Goal: Check status

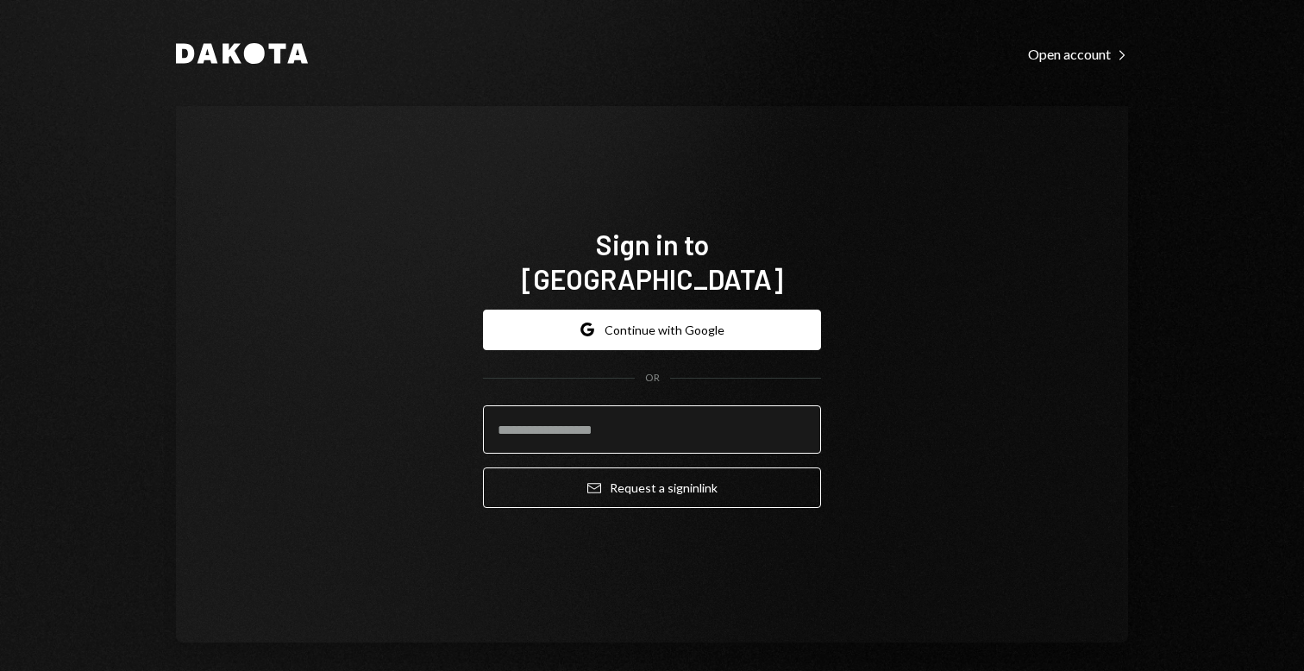
click at [673, 405] on input "email" at bounding box center [652, 429] width 338 height 48
type input "**********"
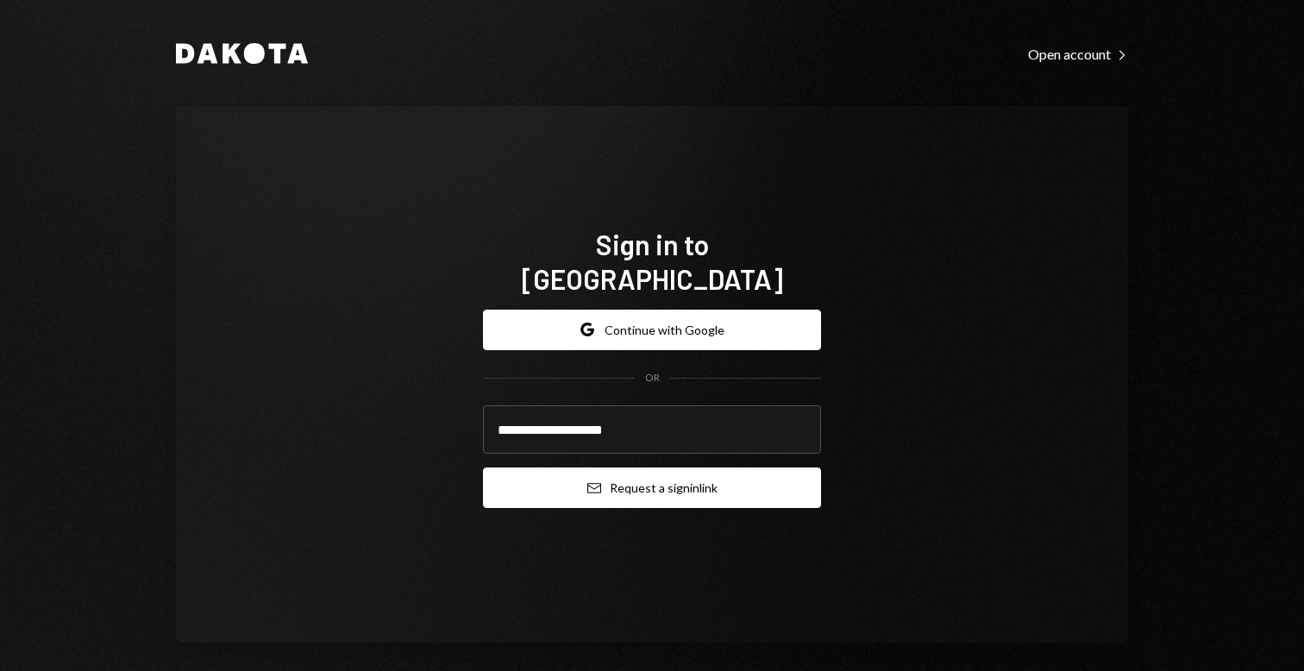
click at [653, 483] on button "Email Request a sign in link" at bounding box center [652, 488] width 338 height 41
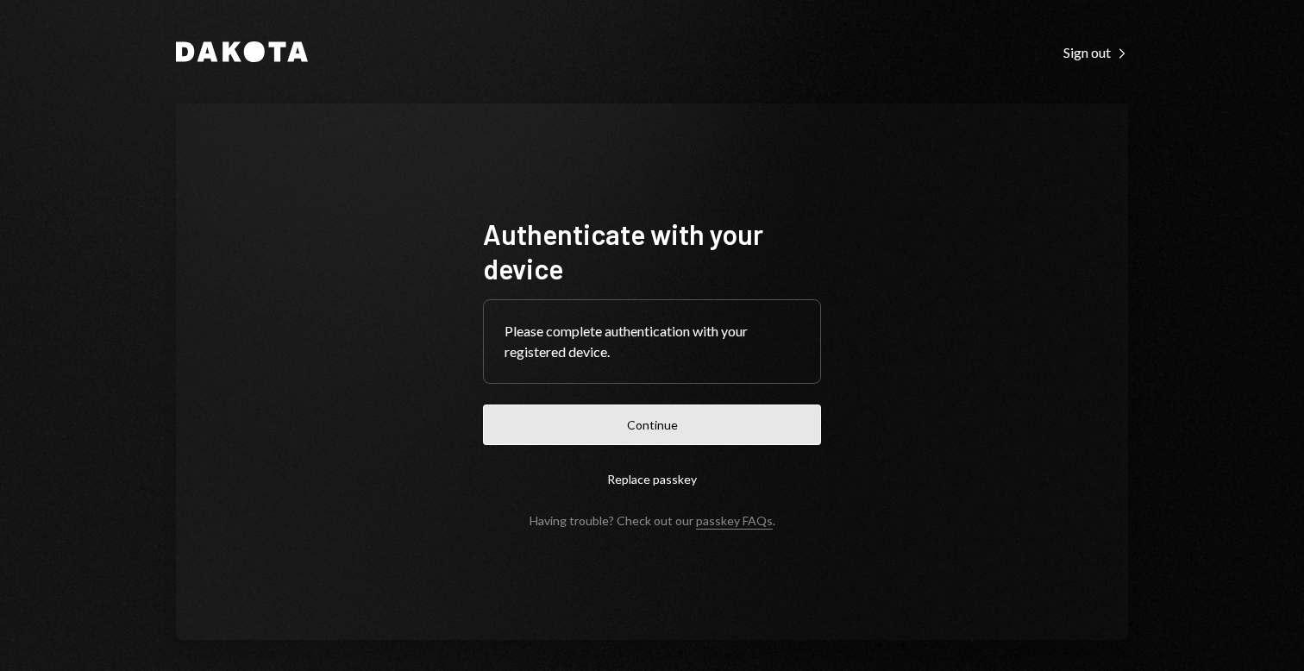
click at [573, 438] on button "Continue" at bounding box center [652, 425] width 338 height 41
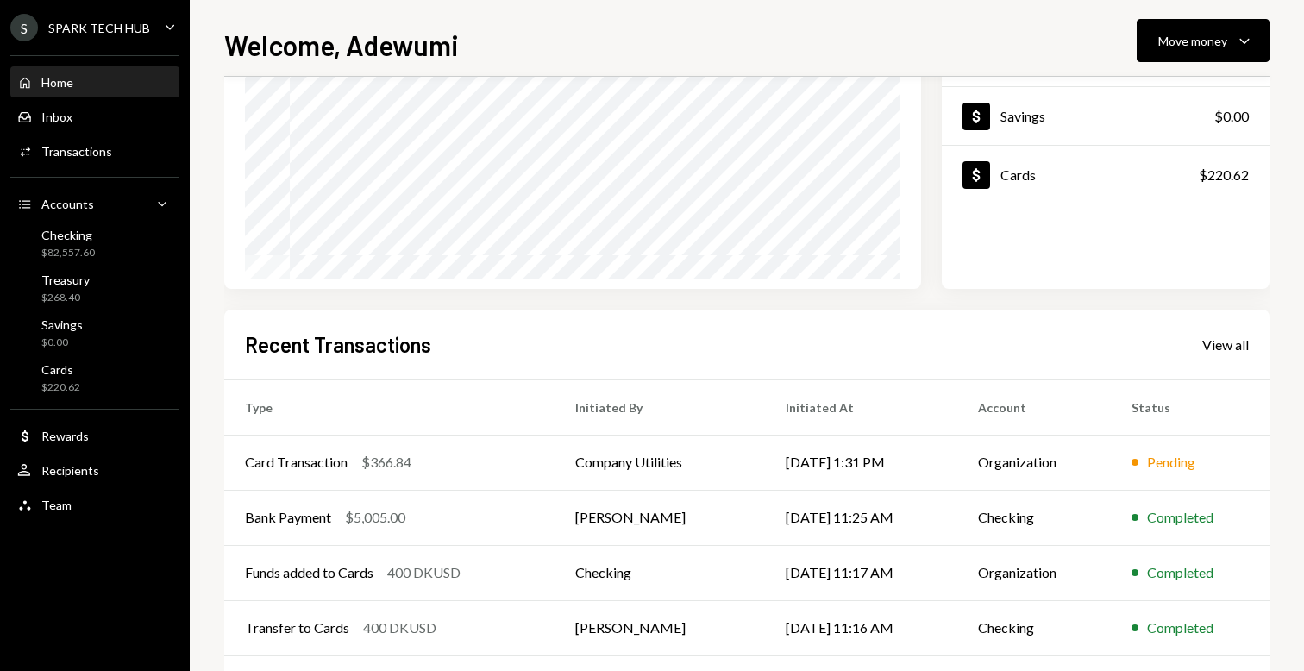
scroll to position [286, 0]
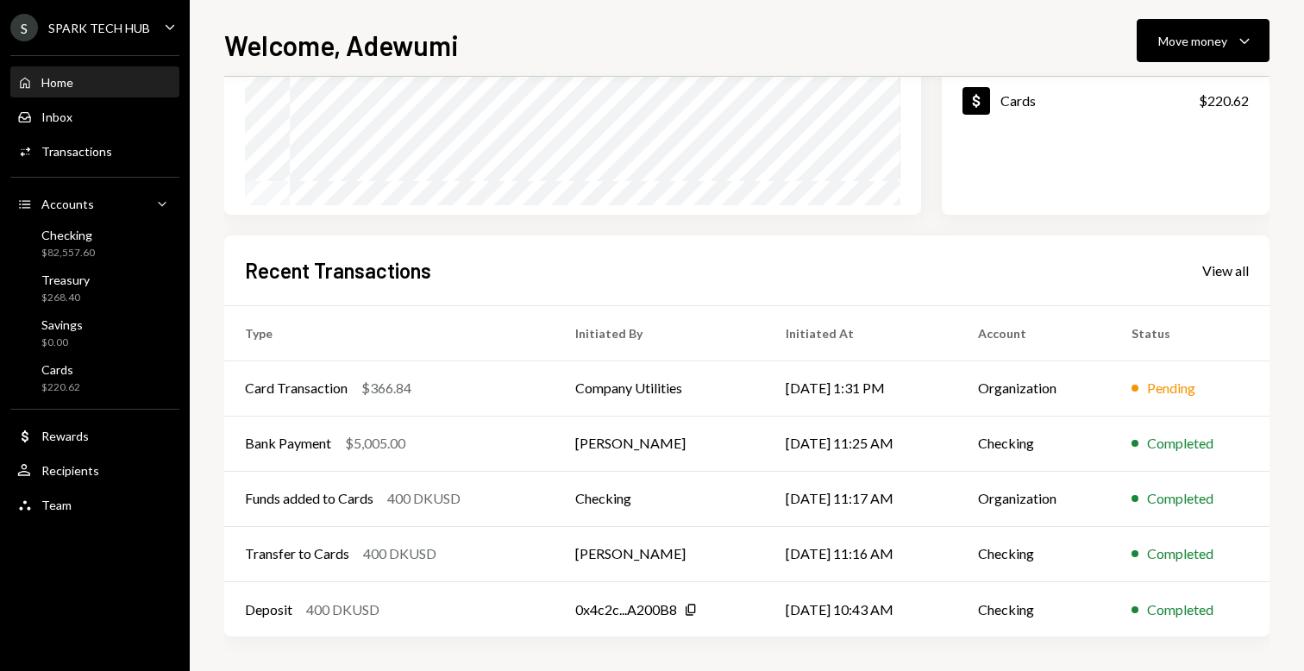
click at [1219, 280] on div "Recent Transactions View all" at bounding box center [747, 270] width 1004 height 28
click at [1224, 279] on div "View all" at bounding box center [1226, 270] width 47 height 17
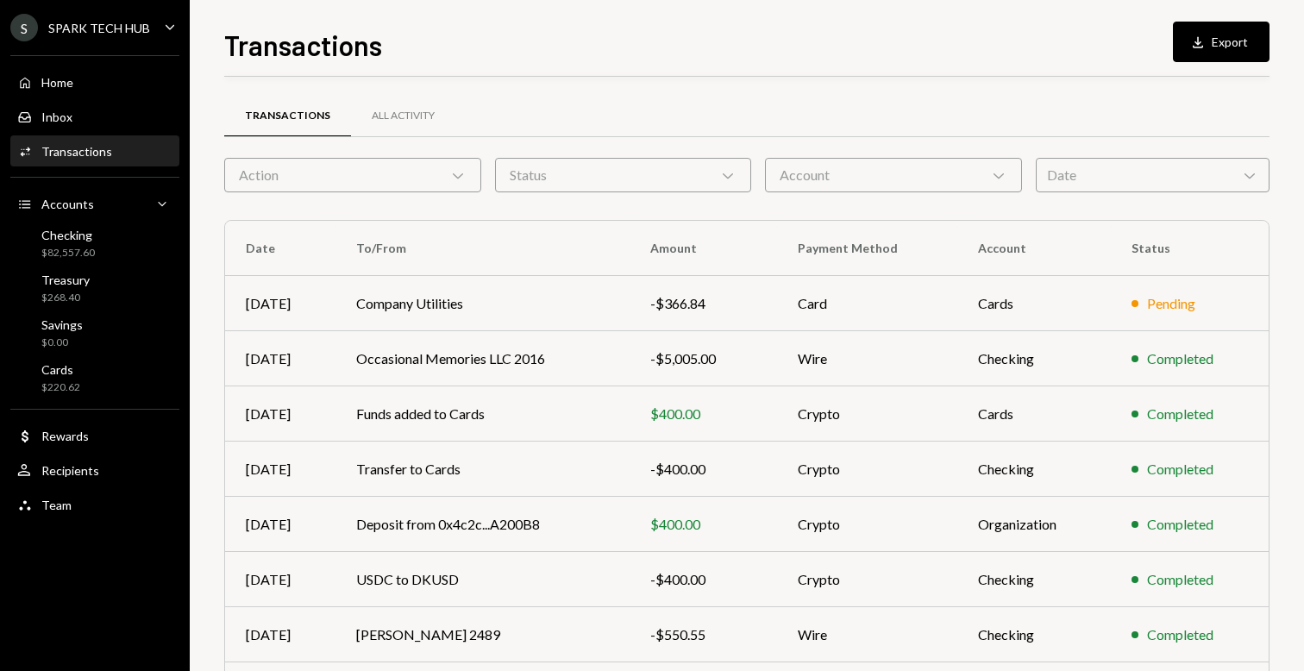
scroll to position [229, 0]
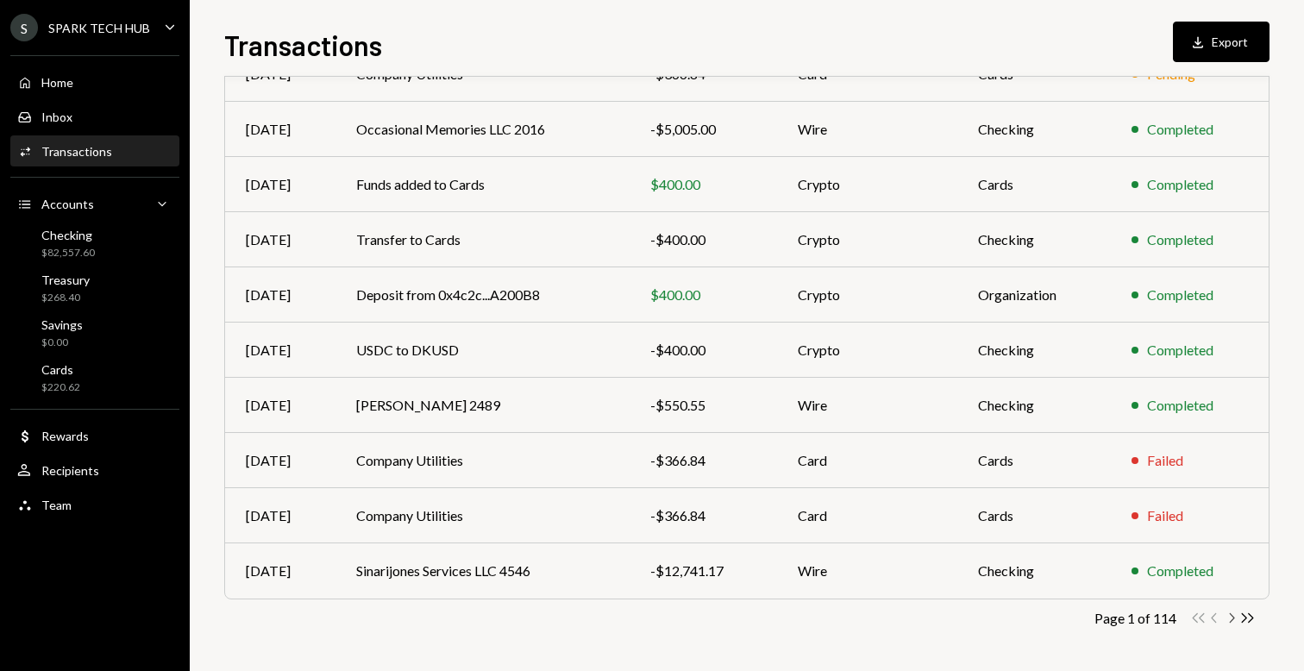
click at [1229, 615] on icon "Chevron Right" at bounding box center [1231, 618] width 16 height 16
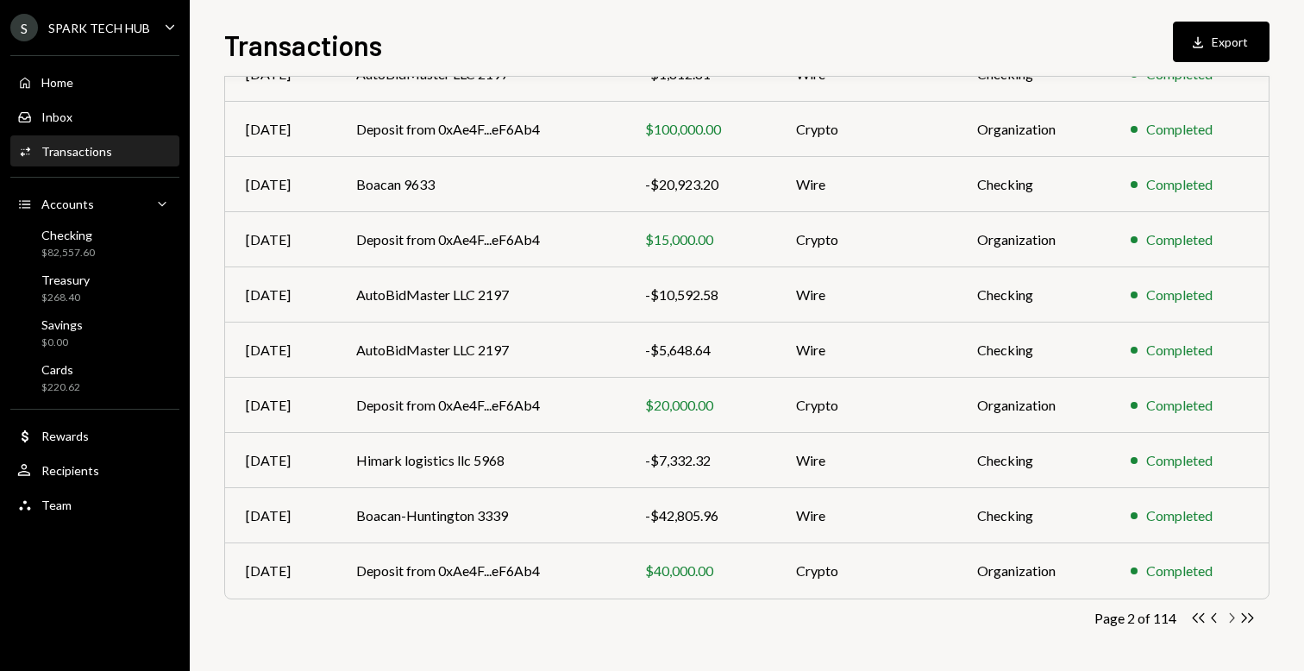
click at [1230, 616] on icon "Chevron Right" at bounding box center [1231, 618] width 16 height 16
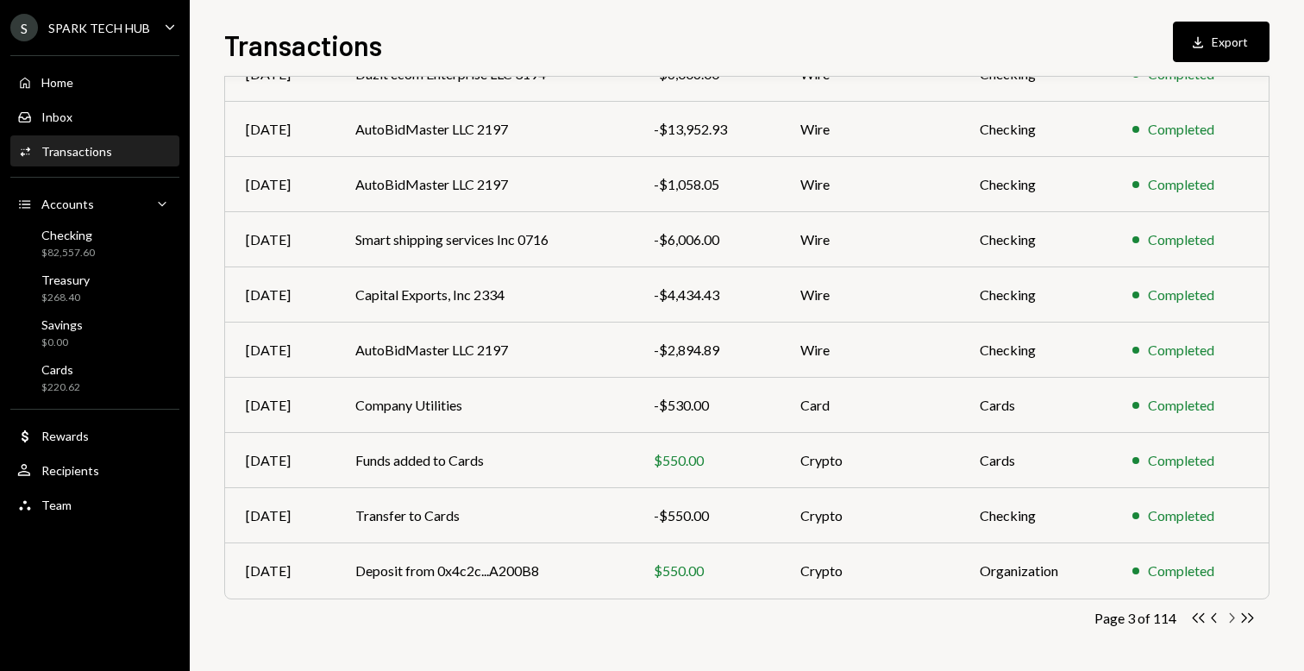
click at [1231, 622] on icon "Chevron Right" at bounding box center [1231, 618] width 16 height 16
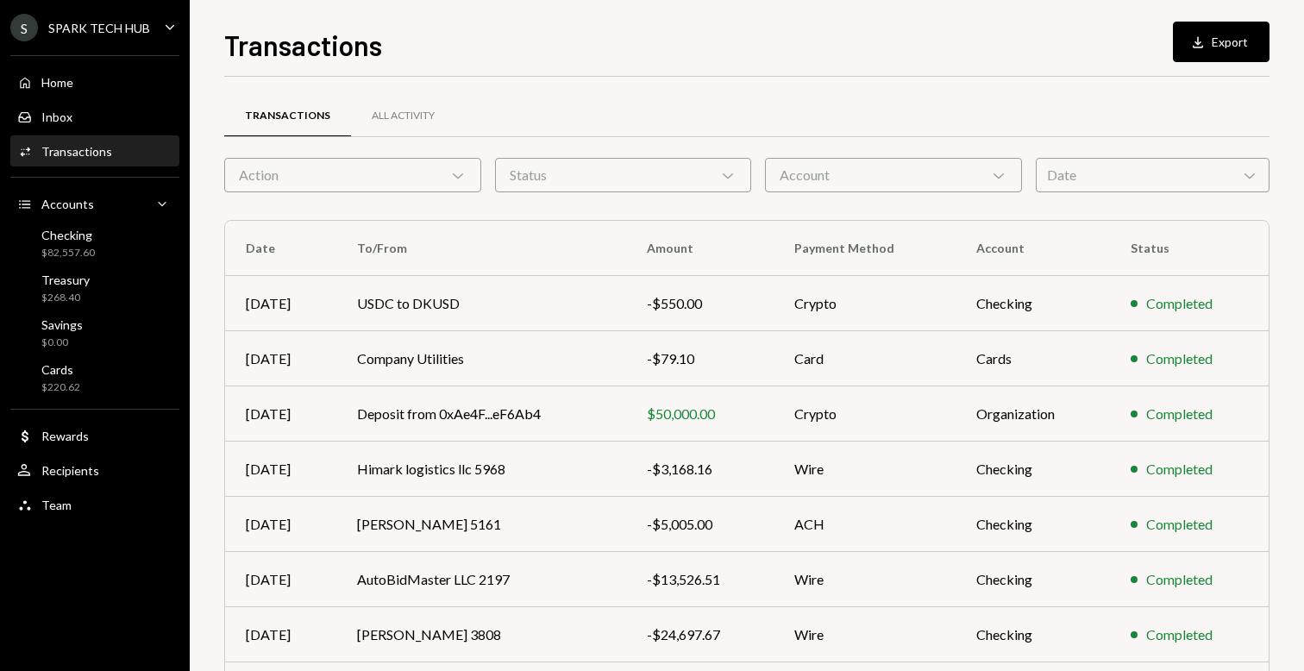
click at [1083, 167] on div "Date Chevron Down" at bounding box center [1153, 175] width 234 height 35
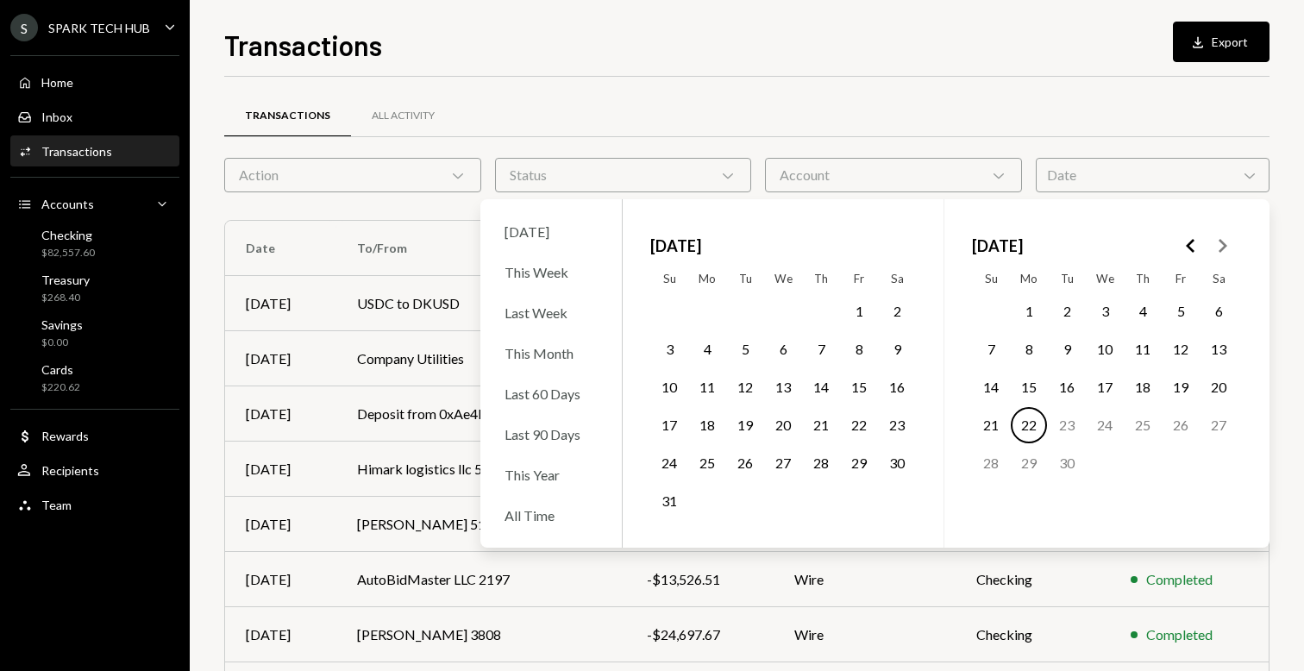
click at [1168, 342] on button "12" at bounding box center [1181, 349] width 36 height 36
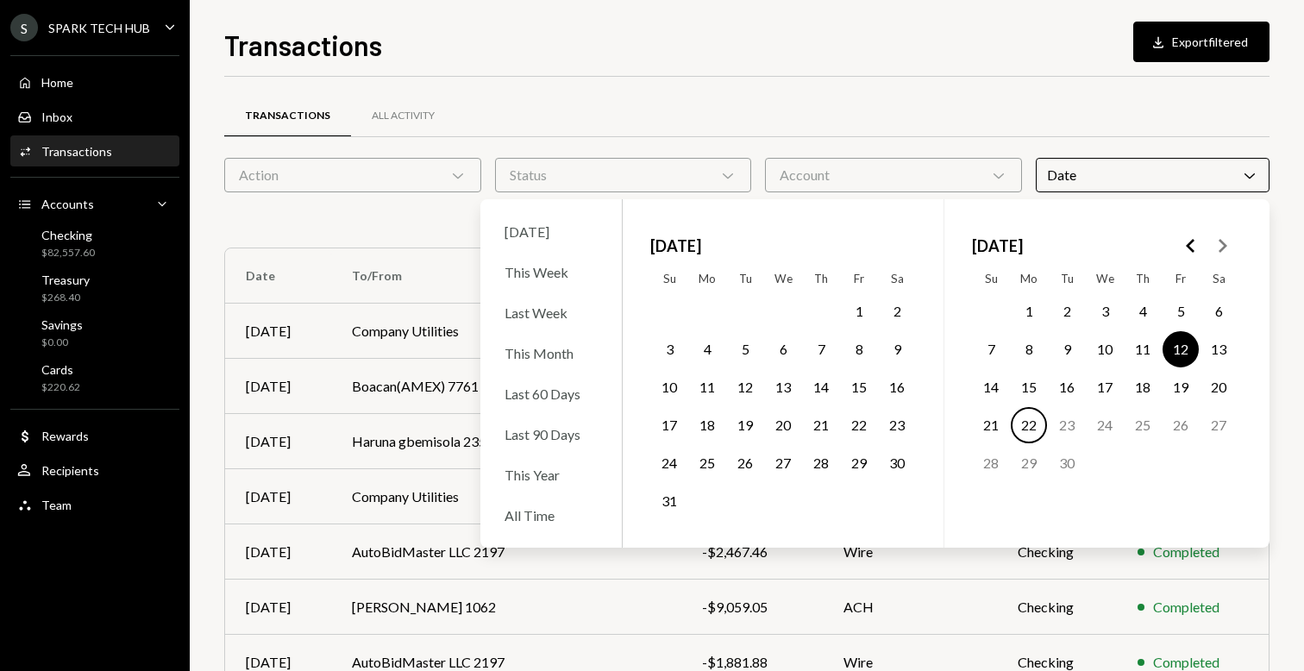
click at [126, 552] on div "S SPARK TECH HUB Caret Down Home Home Inbox Inbox Activities Transactions Accou…" at bounding box center [95, 335] width 190 height 671
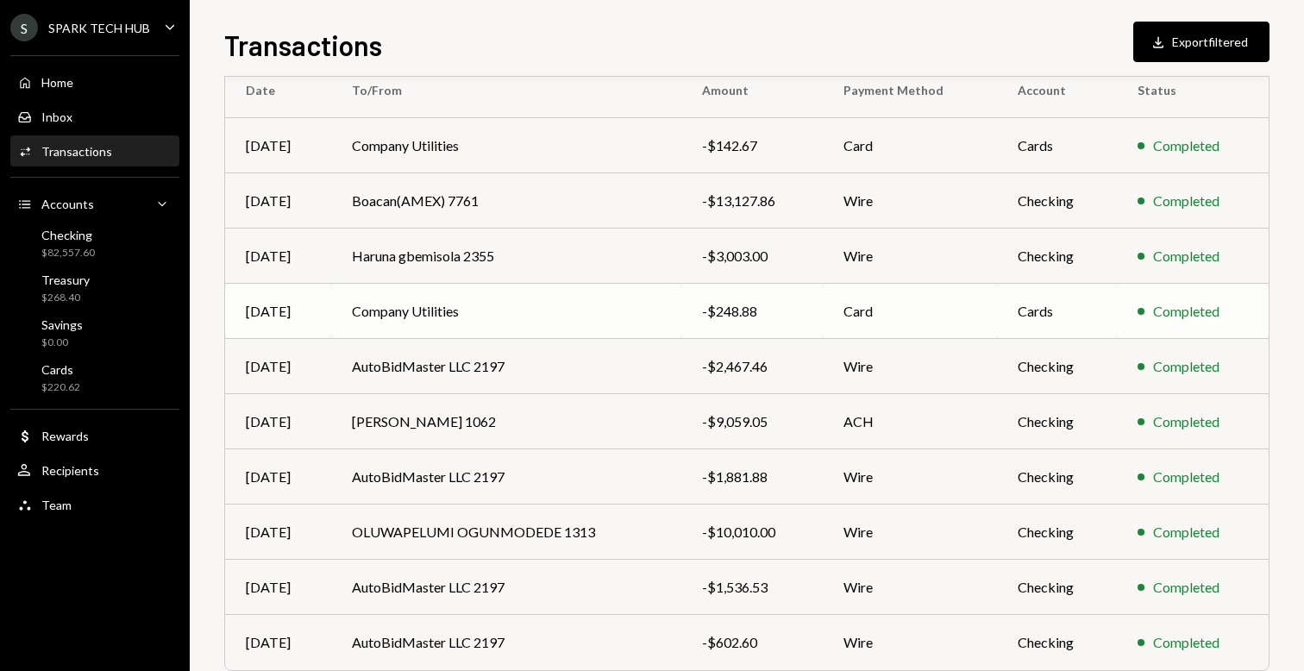
scroll to position [192, 0]
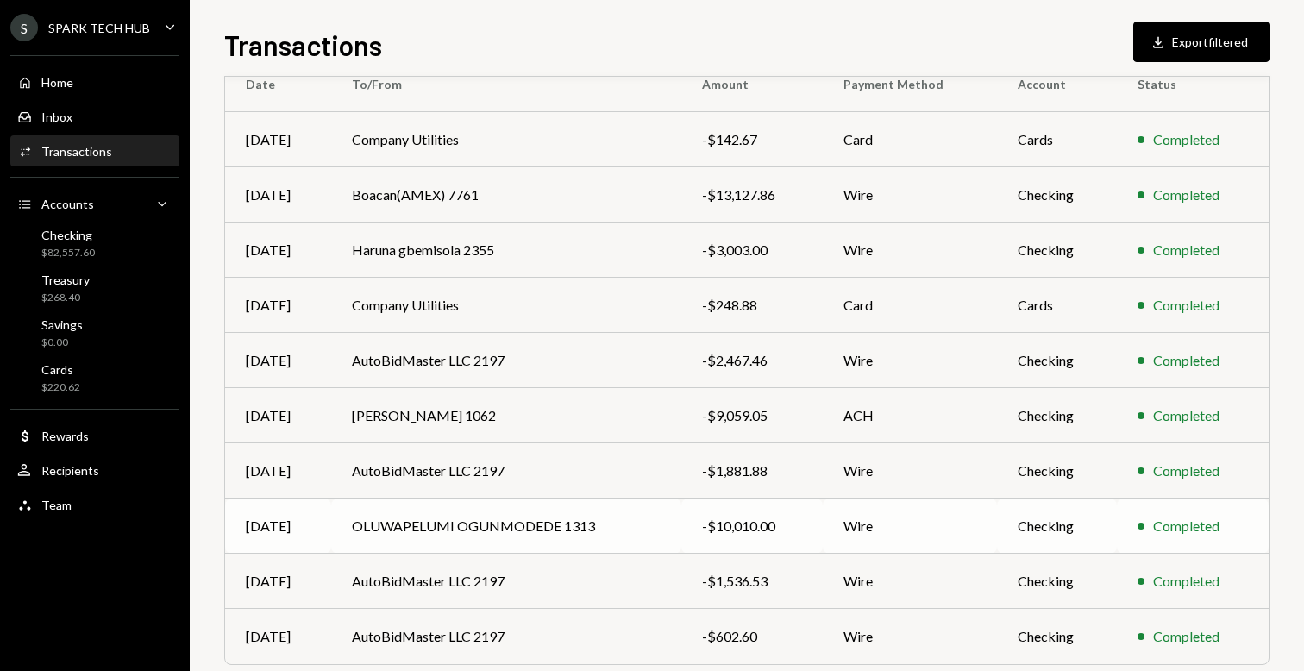
click at [544, 527] on td "OLUWAPELUMI OGUNMODEDE 1313" at bounding box center [506, 526] width 350 height 55
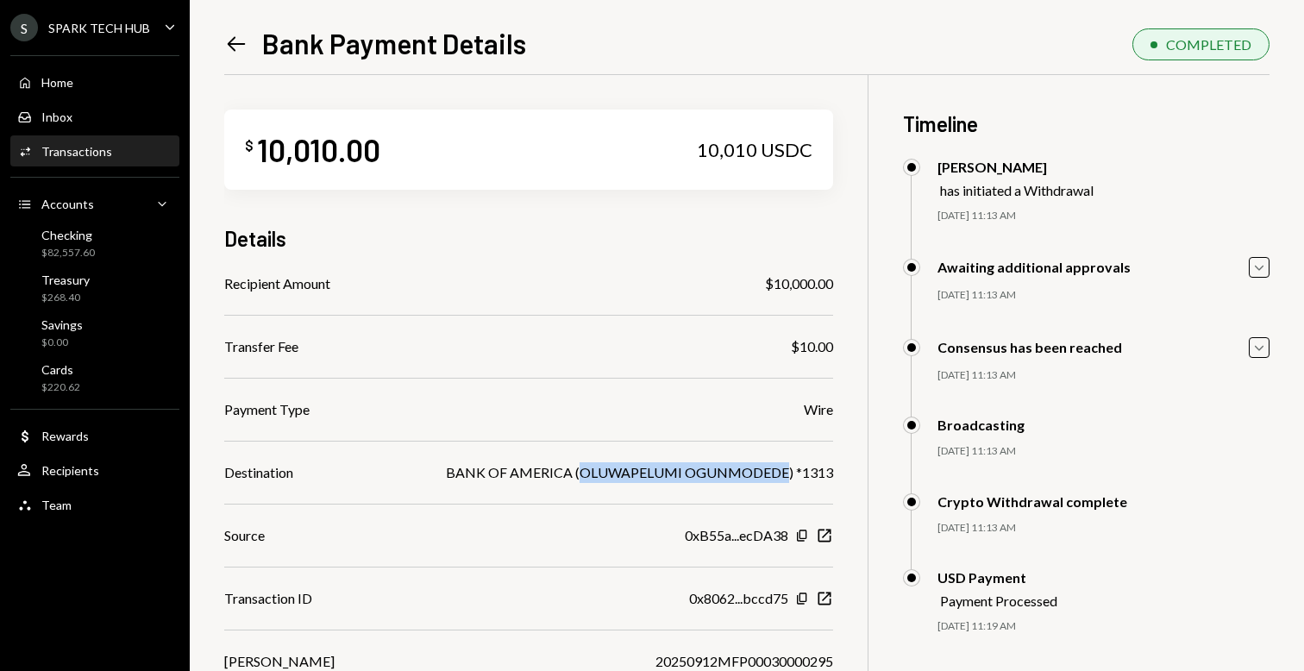
drag, startPoint x: 587, startPoint y: 474, endPoint x: 786, endPoint y: 475, distance: 199.3
click at [786, 475] on div "BANK OF AMERICA (OLUWAPELUMI OGUNMODEDE) *1313" at bounding box center [639, 472] width 387 height 21
copy div "OLUWAPELUMI OGUNMODEDE"
